Goal: Task Accomplishment & Management: Manage account settings

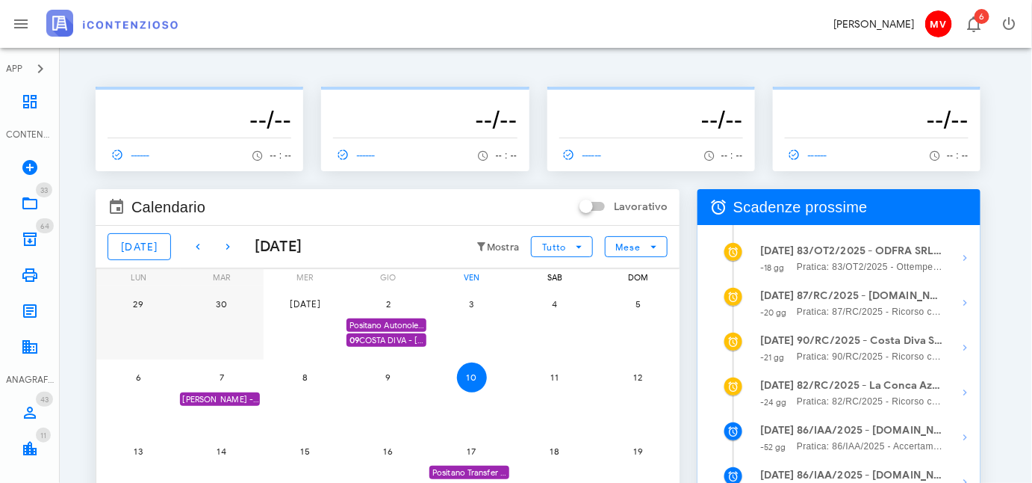
click at [212, 398] on div "[PERSON_NAME] - Comunicazione Schema d'atto notificato il [DATE] anno 2019" at bounding box center [220, 399] width 80 height 14
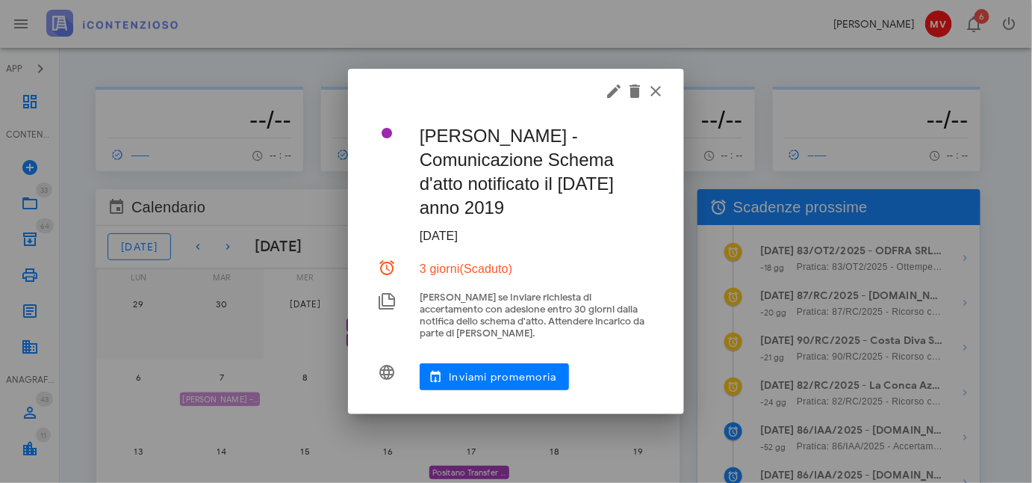
click at [212, 398] on div "APP Dashboard CONTENZIOSO Nuovo Contenzioso 33 In Lavorazione 33 64 Archivio 64…" at bounding box center [516, 387] width 1032 height 775
click at [615, 98] on icon "button" at bounding box center [614, 91] width 18 height 18
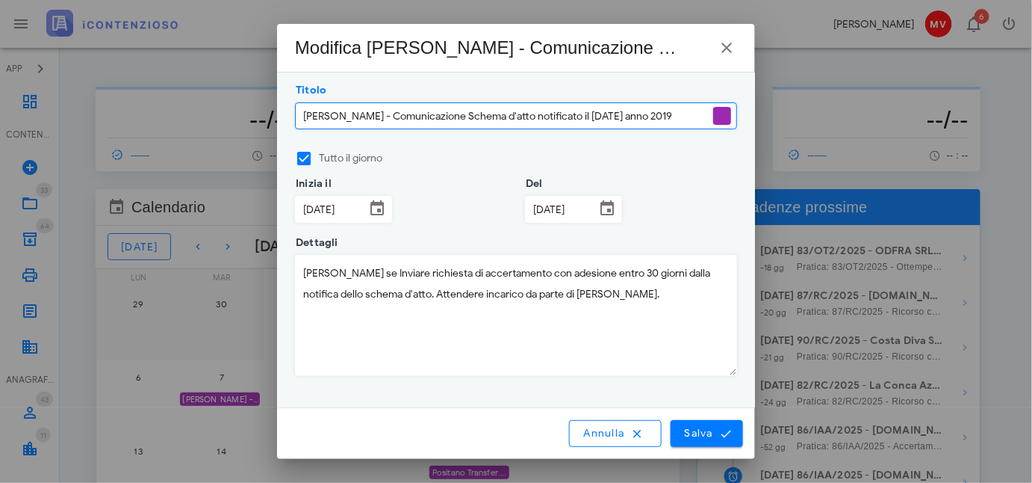
click at [342, 206] on input "[DATE]" at bounding box center [330, 208] width 69 height 25
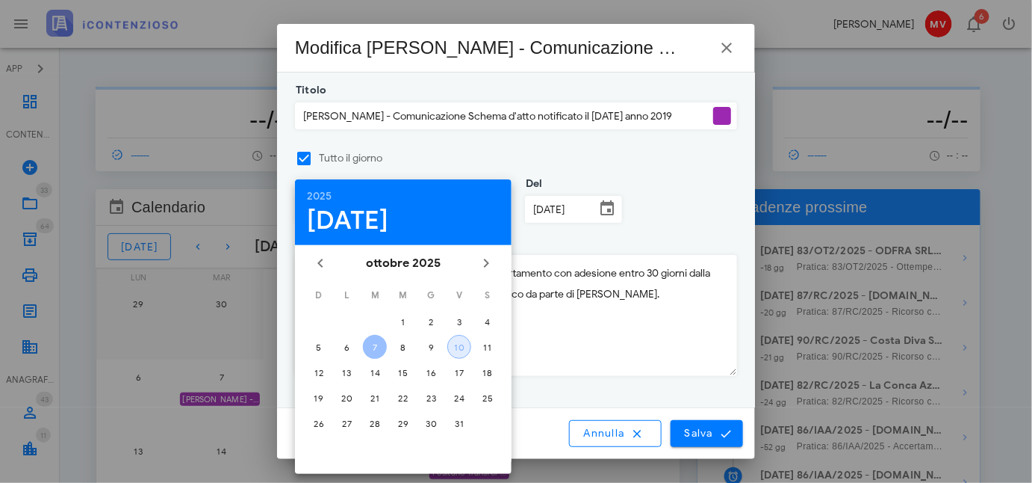
click at [452, 338] on button "10" at bounding box center [459, 347] width 24 height 24
type input "[DATE]"
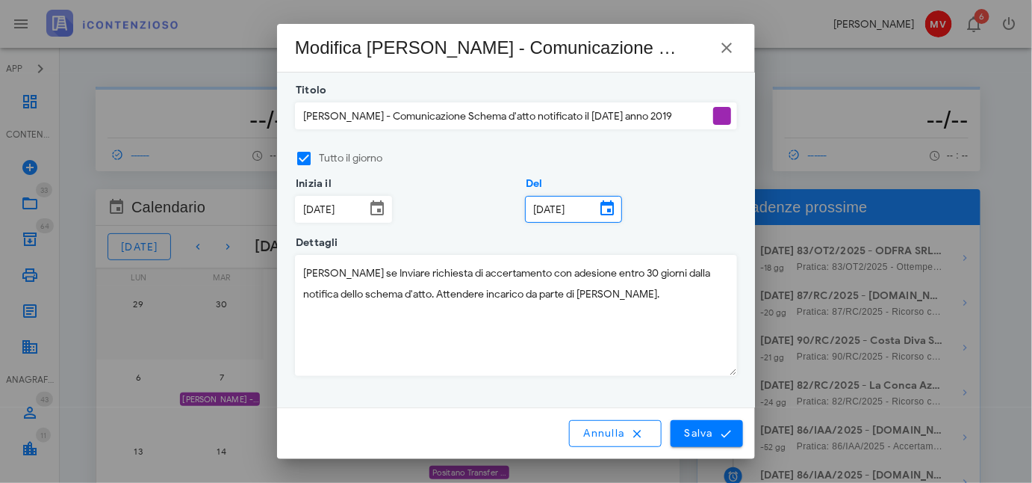
click at [532, 199] on input "[DATE]" at bounding box center [560, 208] width 69 height 25
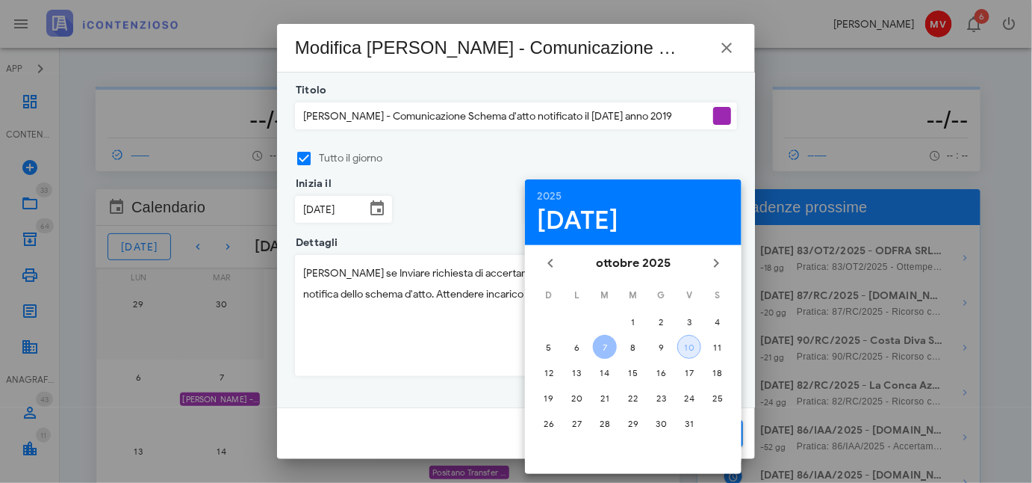
click at [685, 344] on div "10" at bounding box center [689, 346] width 22 height 11
type input "[DATE]"
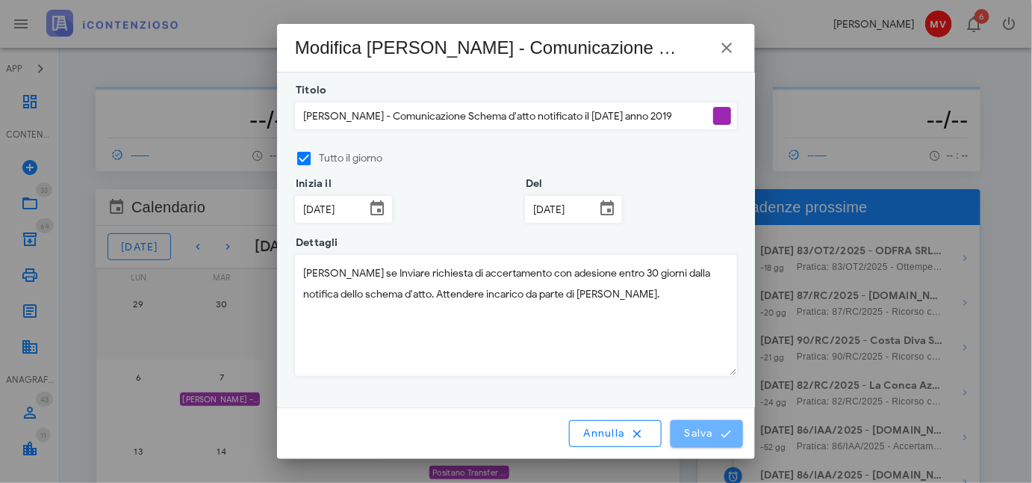
click at [703, 429] on span "Salva" at bounding box center [707, 432] width 46 height 13
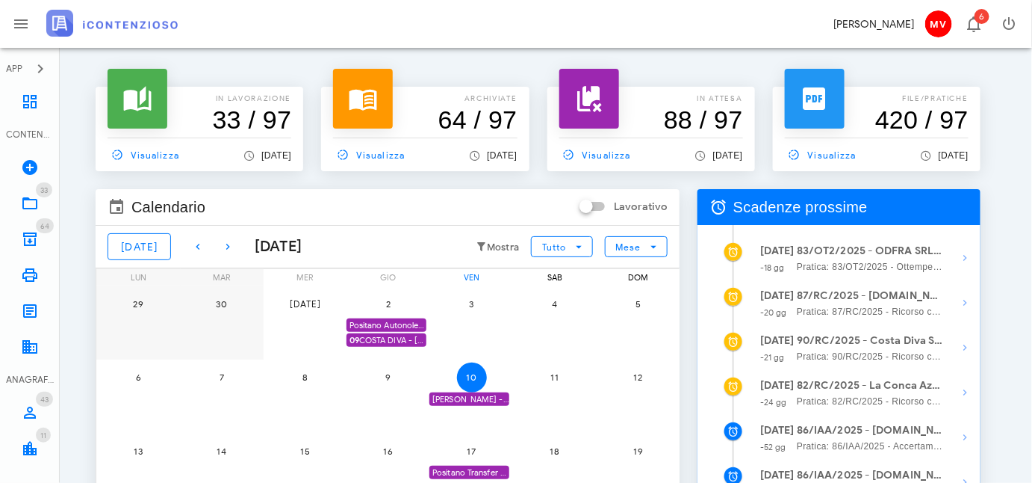
click at [406, 322] on div "Positano Autonoleggio Coop. scade termine Istanza acc. adesione" at bounding box center [387, 325] width 80 height 14
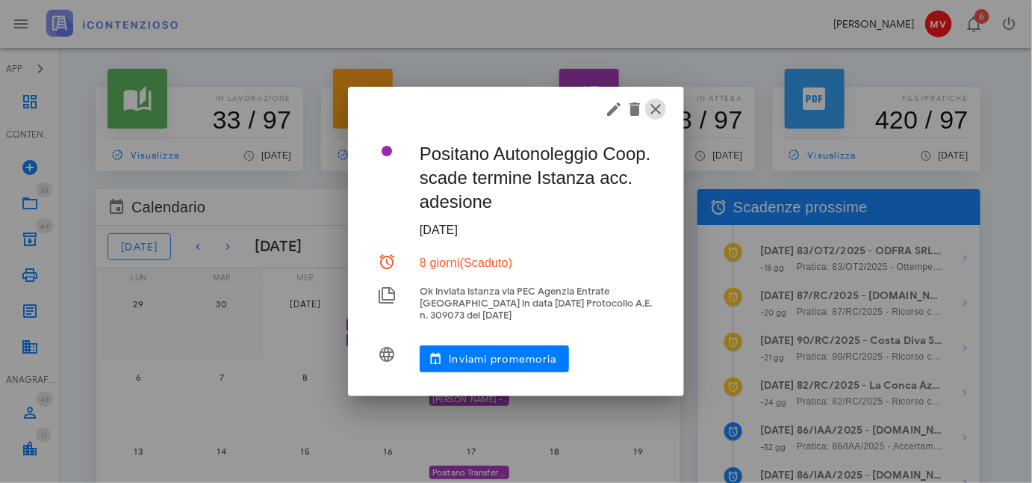
click at [654, 105] on icon "button" at bounding box center [656, 109] width 18 height 18
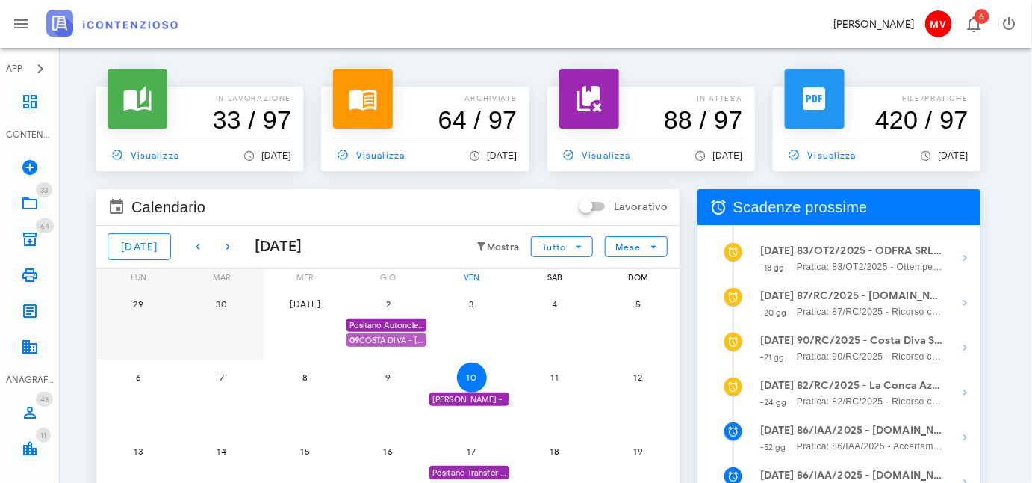
click at [392, 341] on span "09 COSTA DIVA - [PERSON_NAME] - ACC. ADESIONE" at bounding box center [388, 340] width 77 height 14
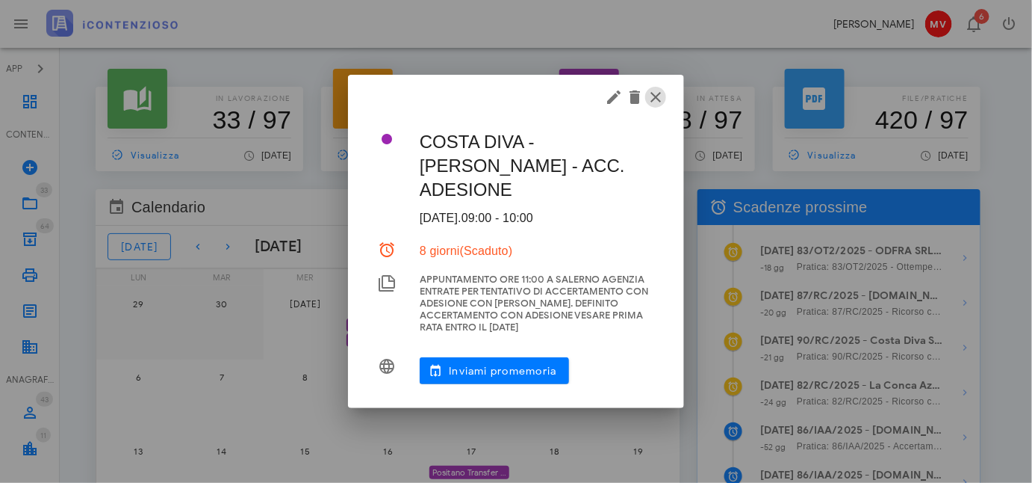
click at [654, 99] on icon "button" at bounding box center [656, 97] width 18 height 18
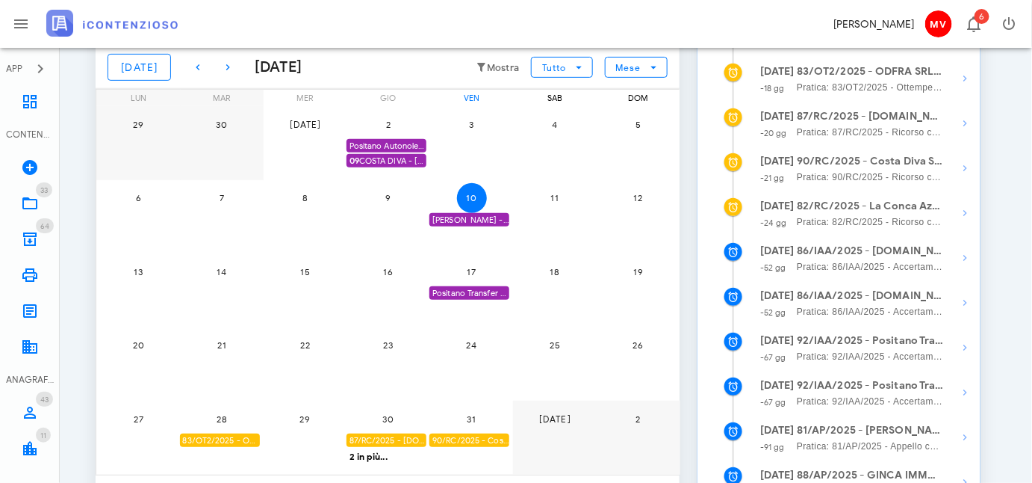
scroll to position [203, 0]
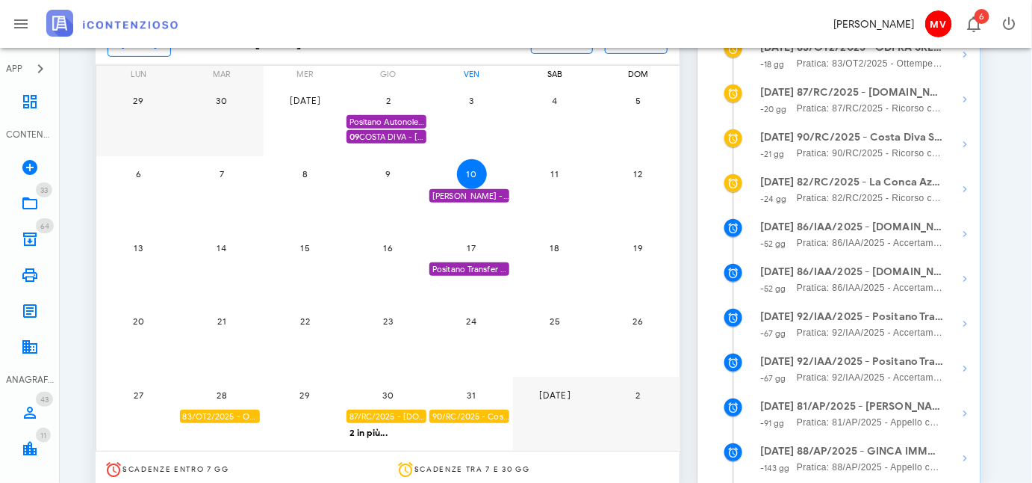
click at [479, 267] on div "Positano Transfer Coop. - SCADE 1^ istanza accertamento con adesione" at bounding box center [469, 269] width 80 height 14
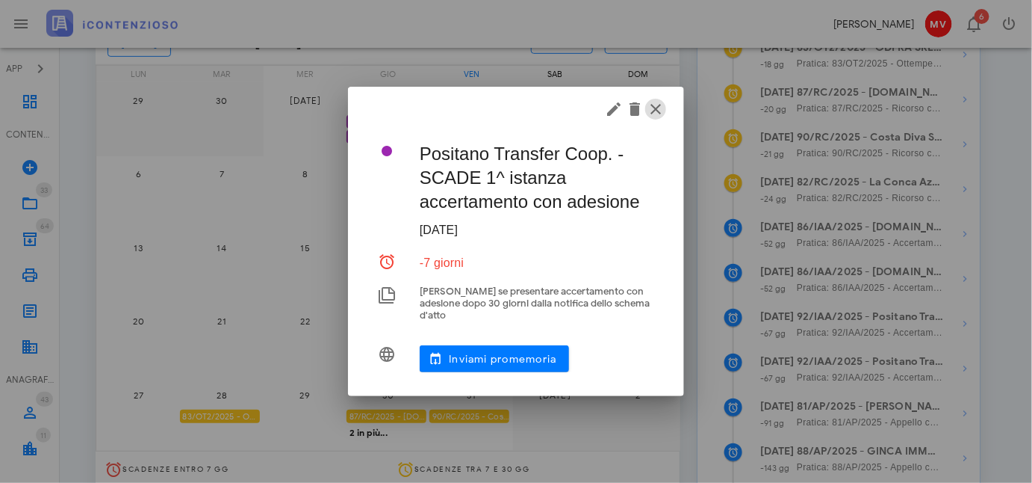
click at [653, 111] on icon "button" at bounding box center [656, 109] width 18 height 18
